Goal: Information Seeking & Learning: Learn about a topic

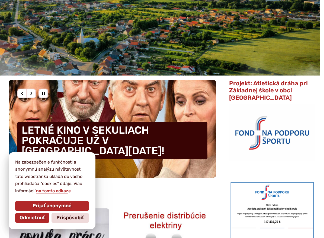
scroll to position [98, 0]
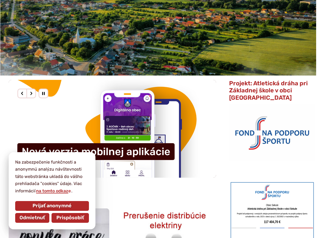
click at [72, 218] on span "Prispôsobiť" at bounding box center [70, 218] width 28 height 6
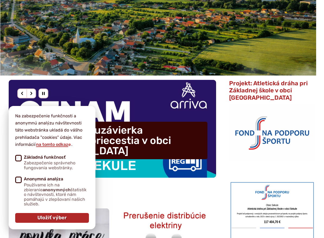
click at [120, 196] on div "Aktuality" at bounding box center [113, 199] width 208 height 13
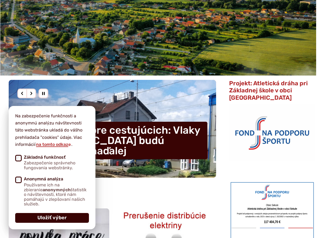
click at [54, 217] on span "Uložiť výber" at bounding box center [51, 218] width 29 height 6
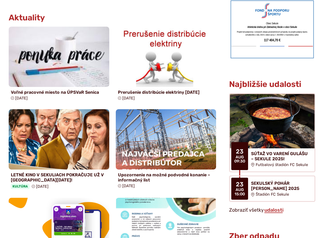
scroll to position [293, 0]
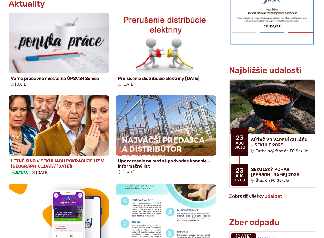
click at [47, 161] on h4 "LETNÉ KINO V SEKULIACH POKRAČUJE UŽ V [GEOGRAPHIC_DATA][DATE]!" at bounding box center [59, 163] width 96 height 10
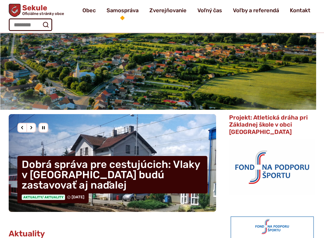
scroll to position [33, 0]
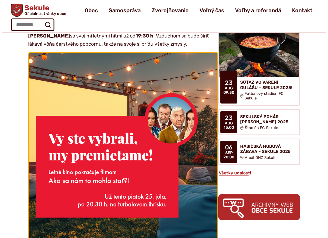
scroll to position [293, 0]
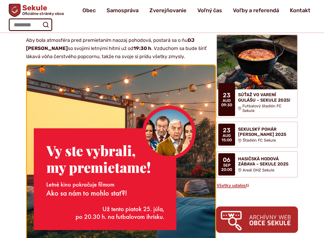
click at [74, 173] on img at bounding box center [121, 182] width 208 height 259
